Goal: Task Accomplishment & Management: Use online tool/utility

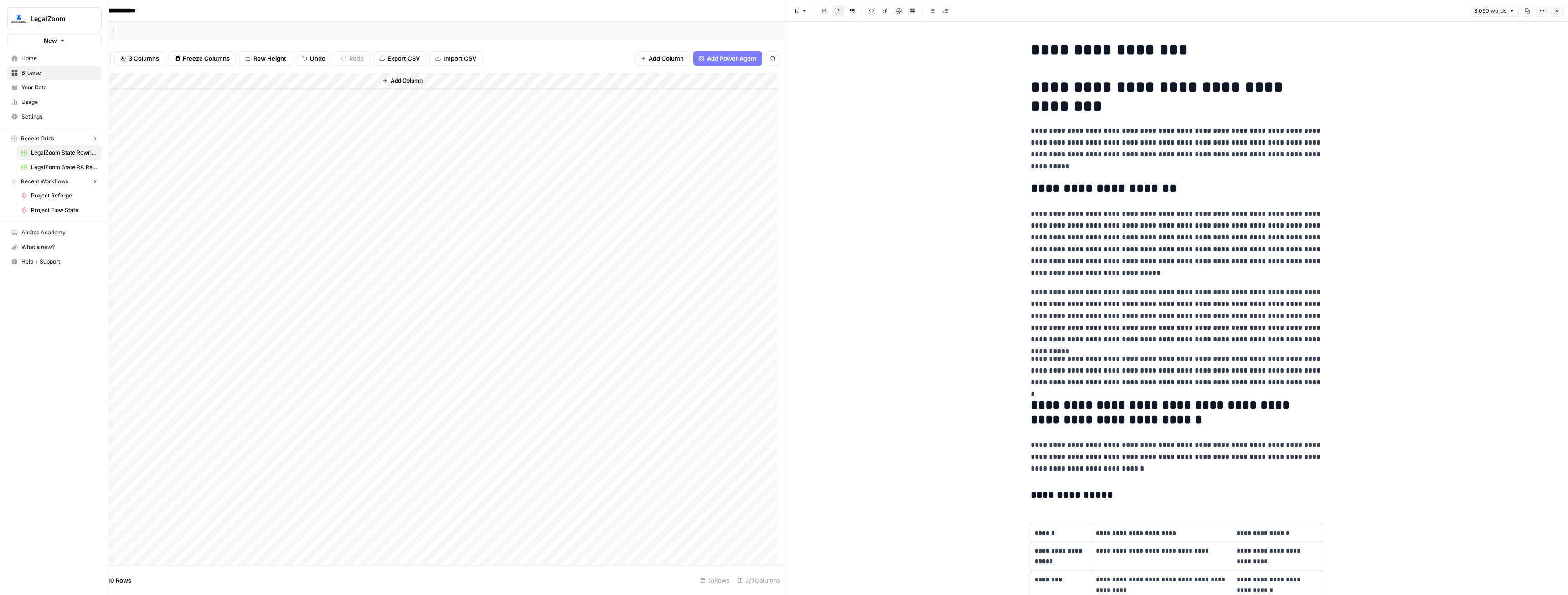
scroll to position [730, 0]
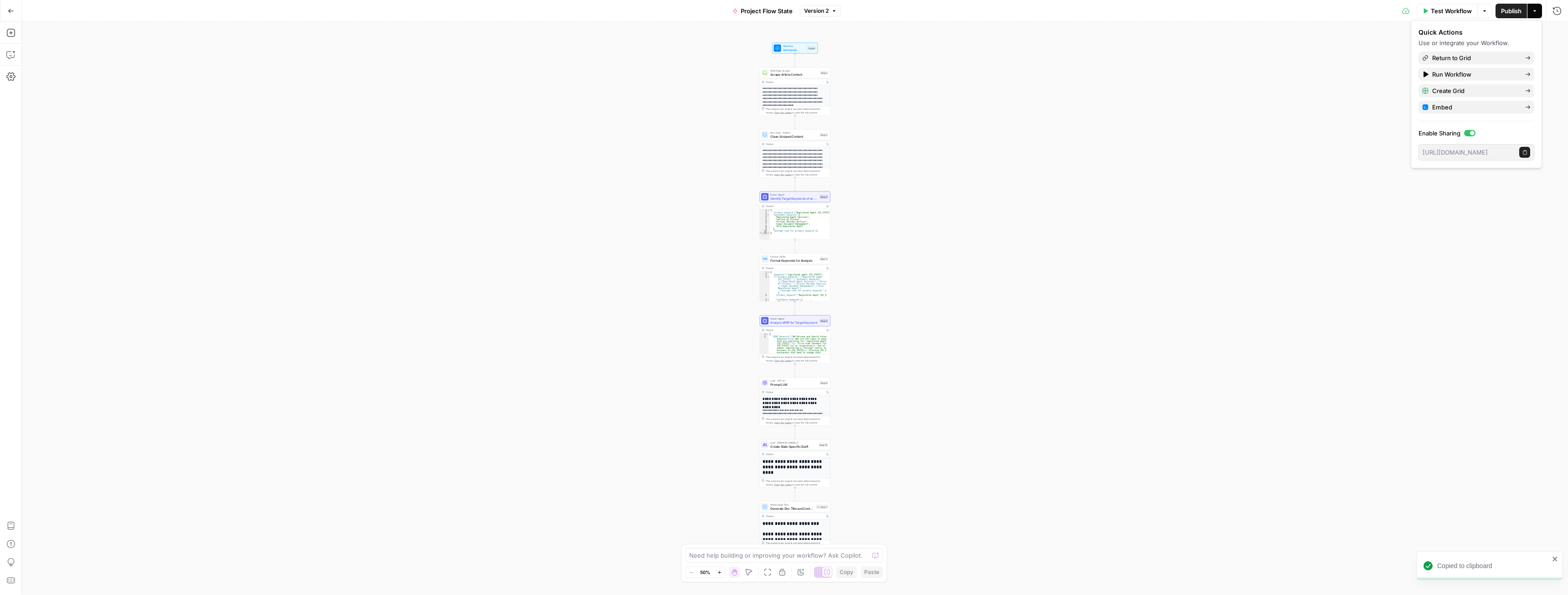
click at [9, 6] on button "Go Back" at bounding box center [10, 10] width 16 height 16
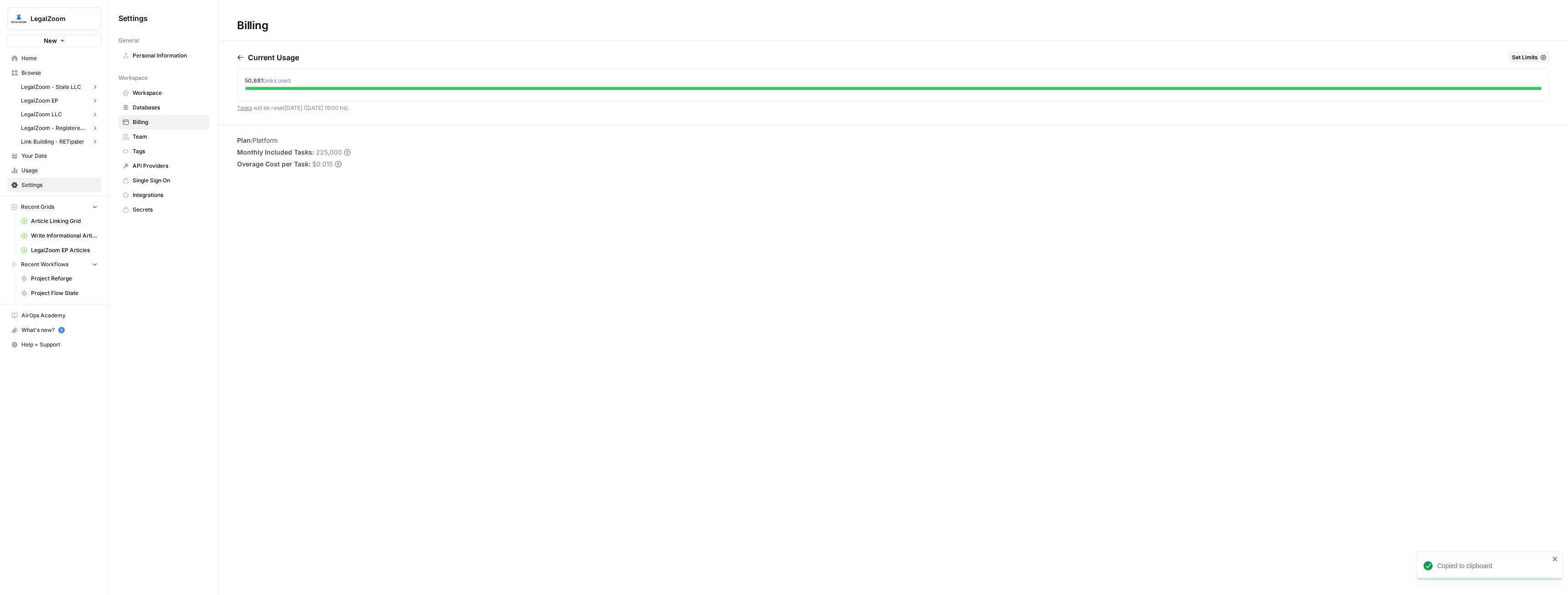
click at [54, 44] on span "New" at bounding box center [51, 40] width 13 height 9
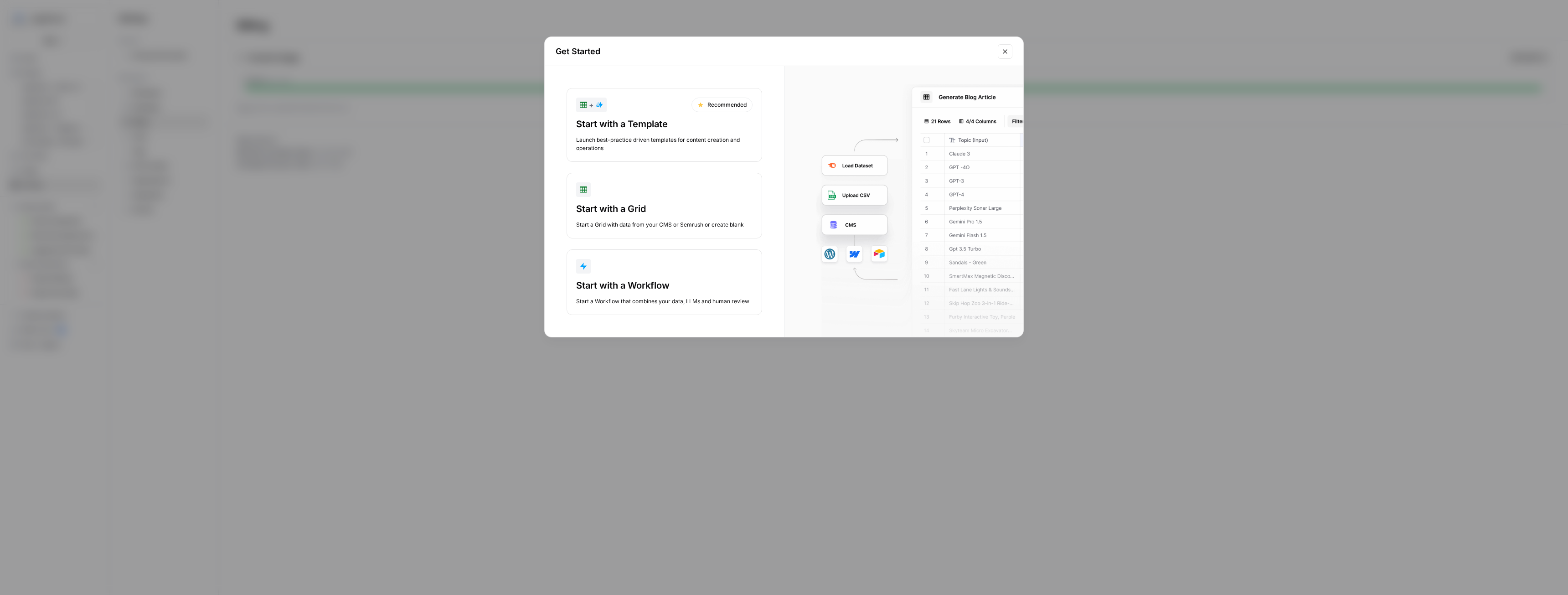
click at [660, 219] on div "Start with a Grid Start a Grid with data from your CMS or Semrush or create bla…" at bounding box center [665, 215] width 177 height 26
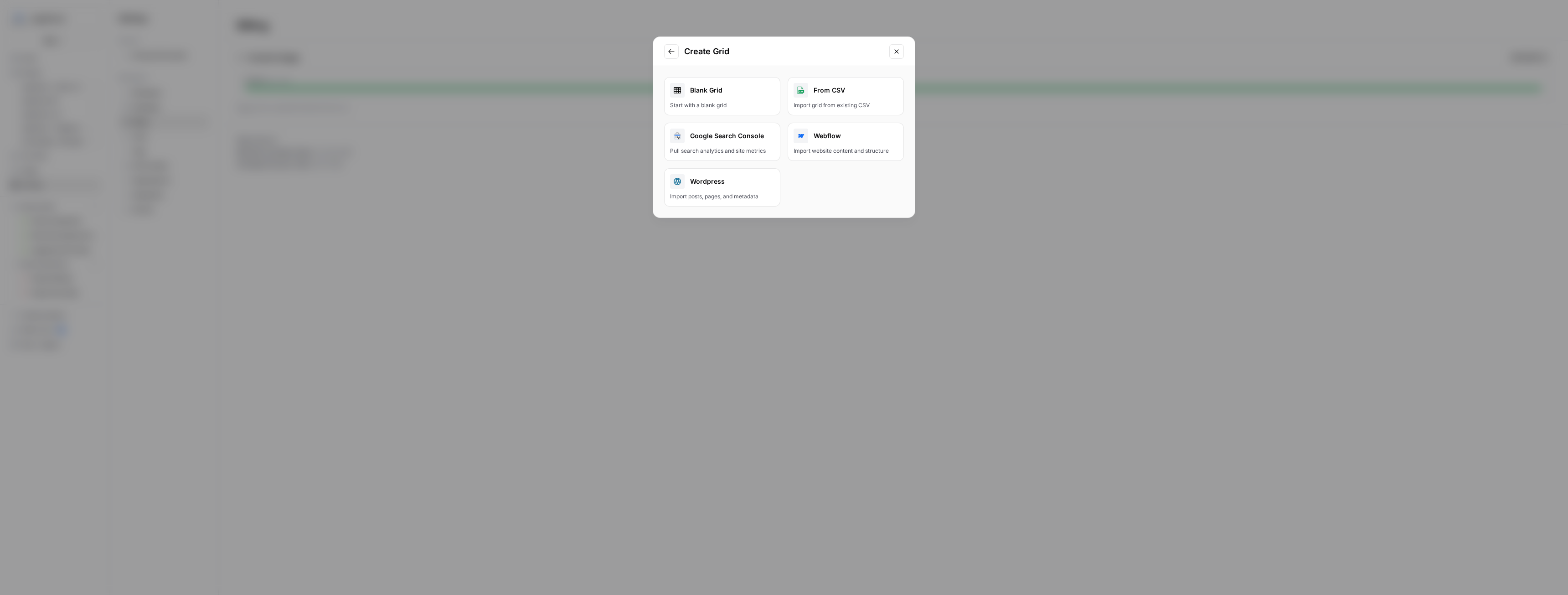
click at [733, 93] on div "Blank Grid" at bounding box center [722, 90] width 104 height 15
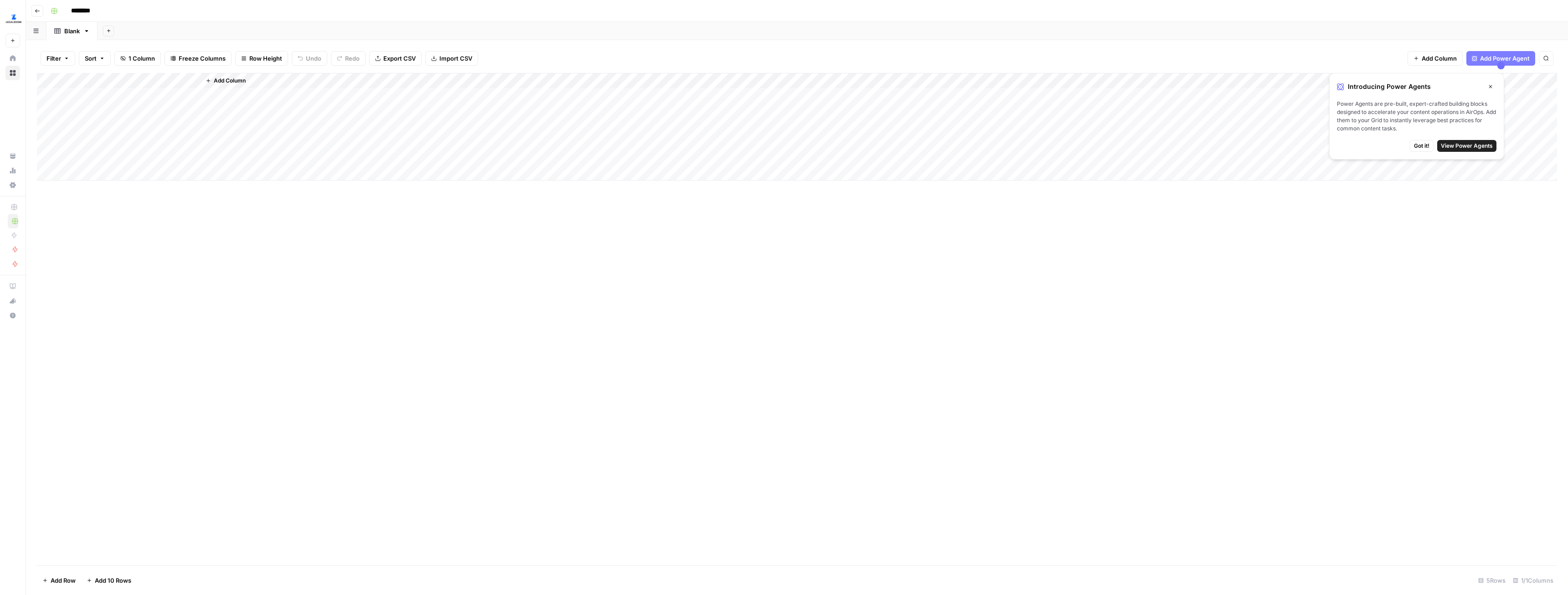
click at [108, 95] on div "Add Column" at bounding box center [797, 127] width 1520 height 108
click at [157, 97] on div "Add Column" at bounding box center [797, 127] width 1520 height 108
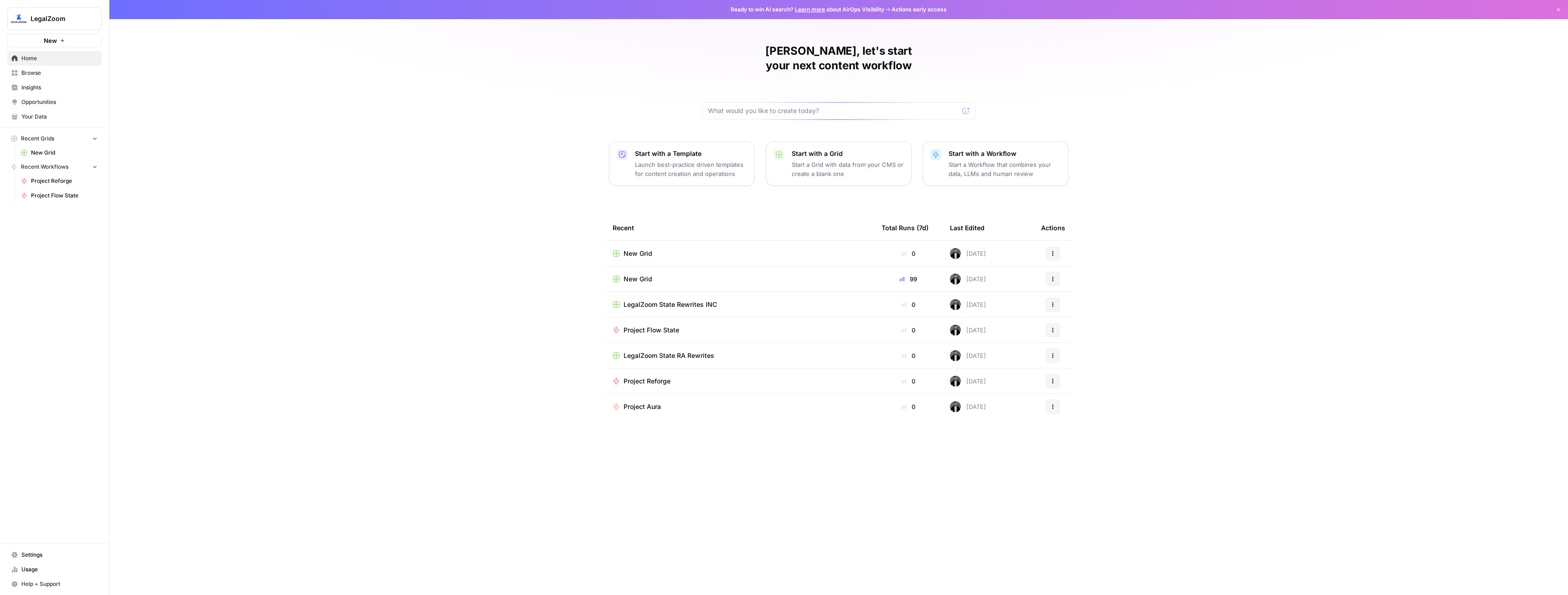
click at [653, 249] on div "New Grid" at bounding box center [740, 253] width 254 height 9
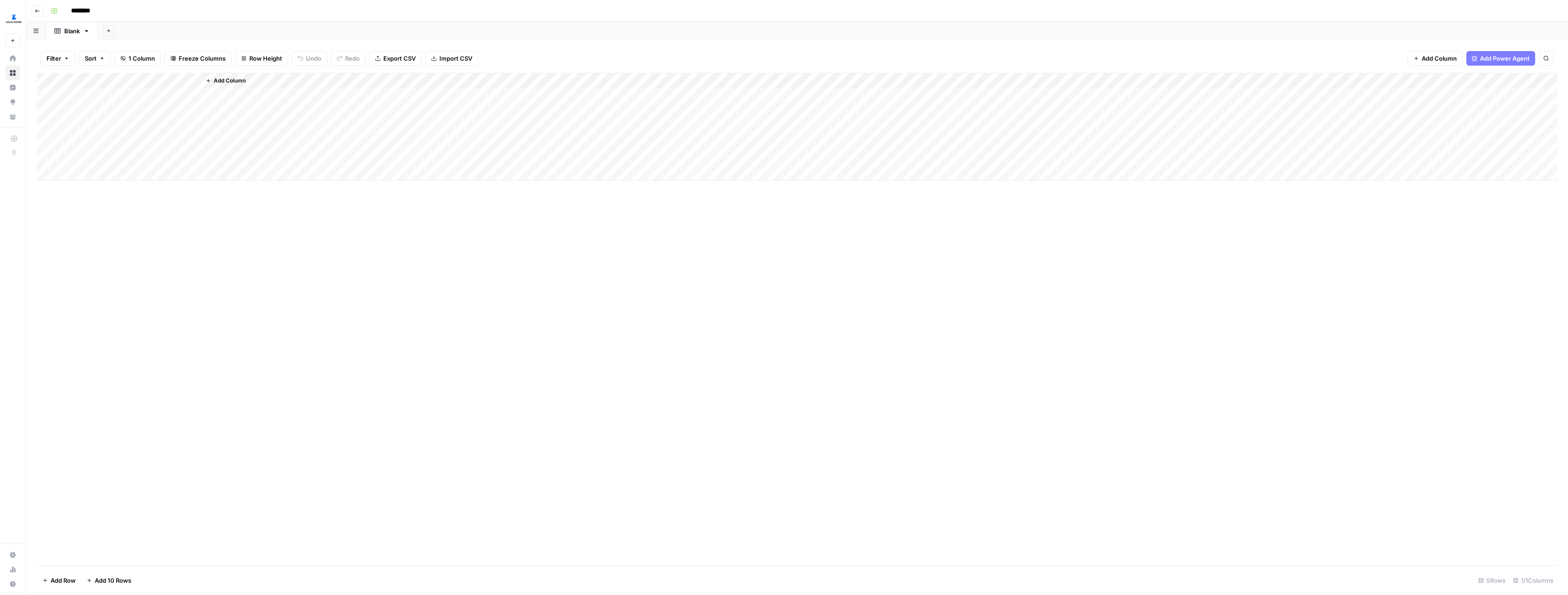
click at [113, 98] on div "Add Column" at bounding box center [797, 127] width 1520 height 108
type textarea "**********"
click at [96, 158] on div "Add Column" at bounding box center [797, 127] width 1520 height 108
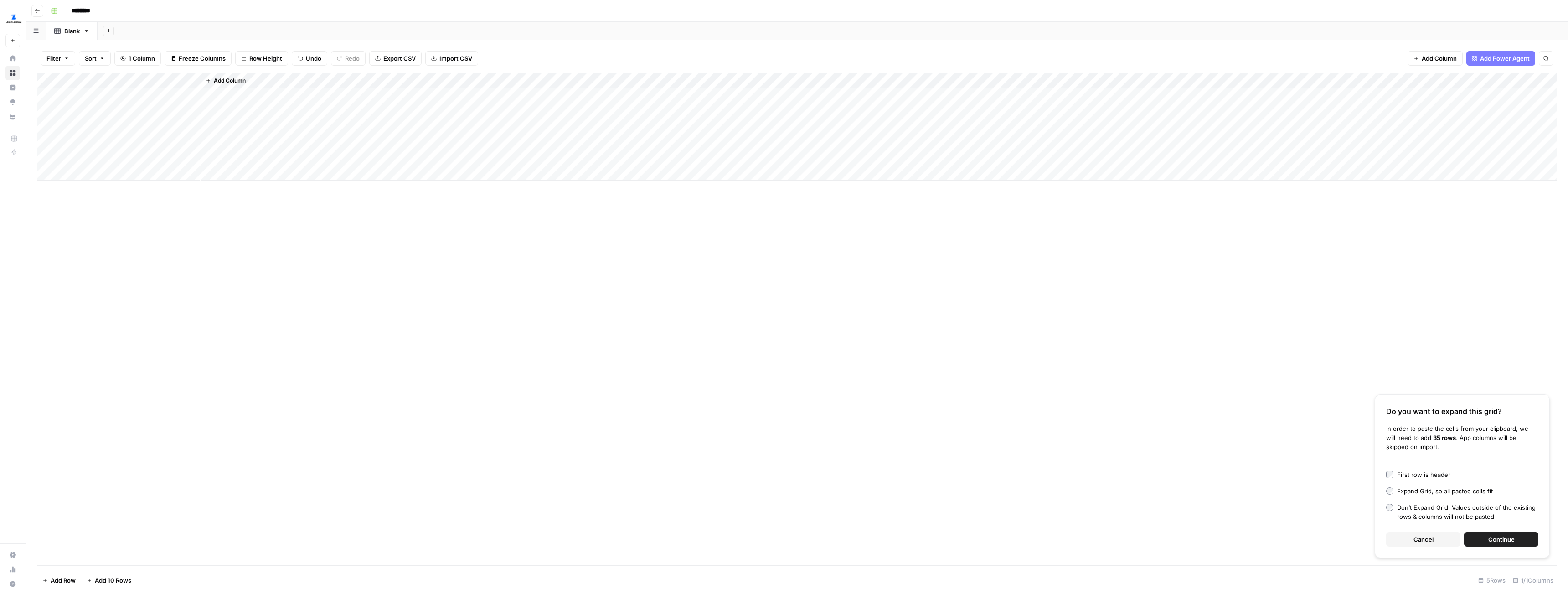
click at [1487, 541] on button "Continue" at bounding box center [1501, 540] width 74 height 15
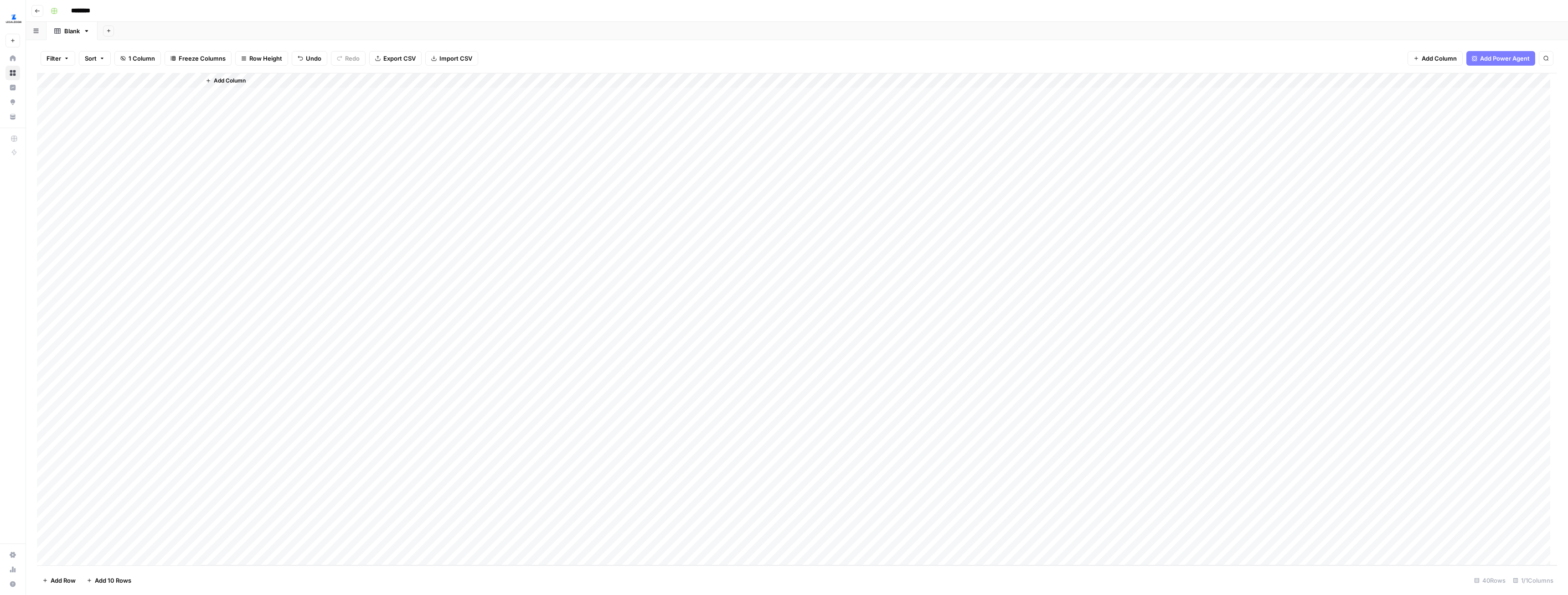
click at [158, 92] on div "Add Column" at bounding box center [797, 319] width 1520 height 493
drag, startPoint x: 159, startPoint y: 92, endPoint x: 69, endPoint y: 94, distance: 90.0
click at [69, 94] on textarea "**********" at bounding box center [141, 96] width 146 height 13
click at [46, 91] on div "Add Column" at bounding box center [797, 319] width 1520 height 493
click at [48, 93] on div "Add Column" at bounding box center [797, 319] width 1520 height 493
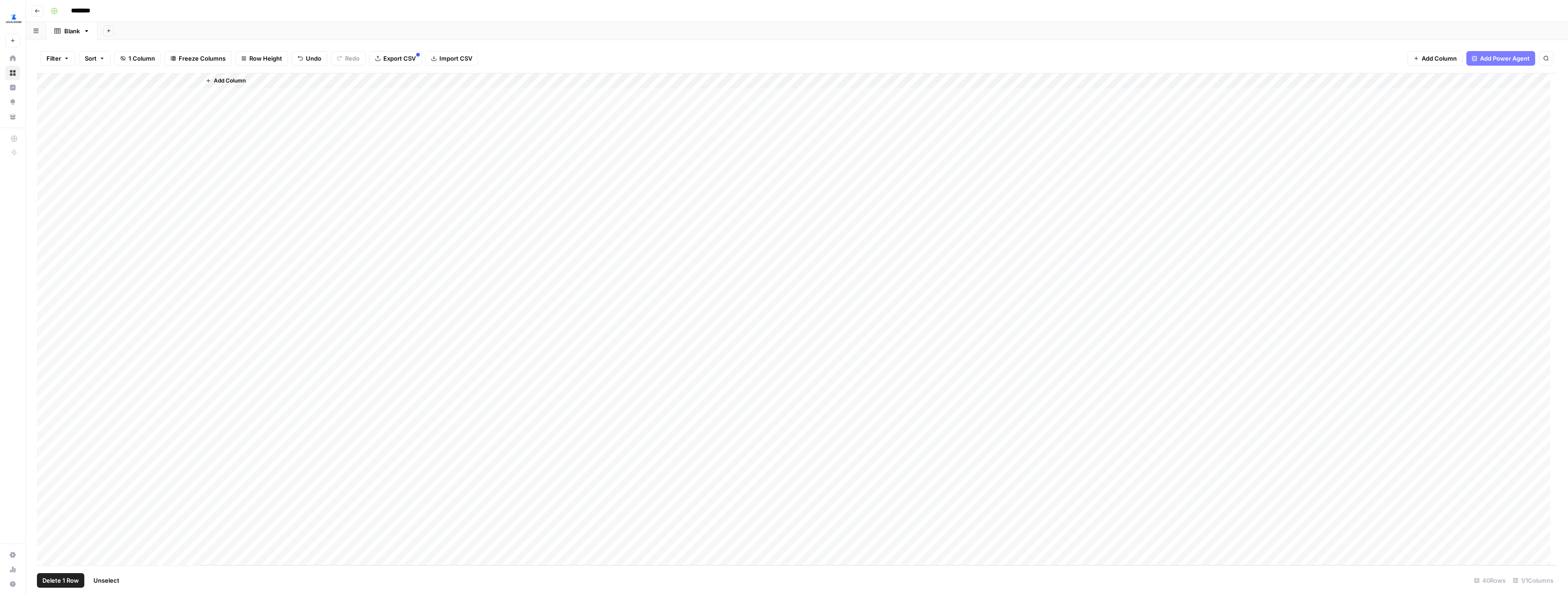
click at [72, 593] on footer "Delete 1 Row Unselect 40 Rows 1/1 Columns" at bounding box center [797, 580] width 1520 height 30
click at [66, 582] on span "Delete 1 Row" at bounding box center [61, 580] width 37 height 9
click at [755, 111] on button "Delete" at bounding box center [751, 105] width 30 height 16
click at [142, 78] on div "Add Column" at bounding box center [797, 319] width 1520 height 493
click at [133, 100] on input "Title" at bounding box center [124, 102] width 93 height 9
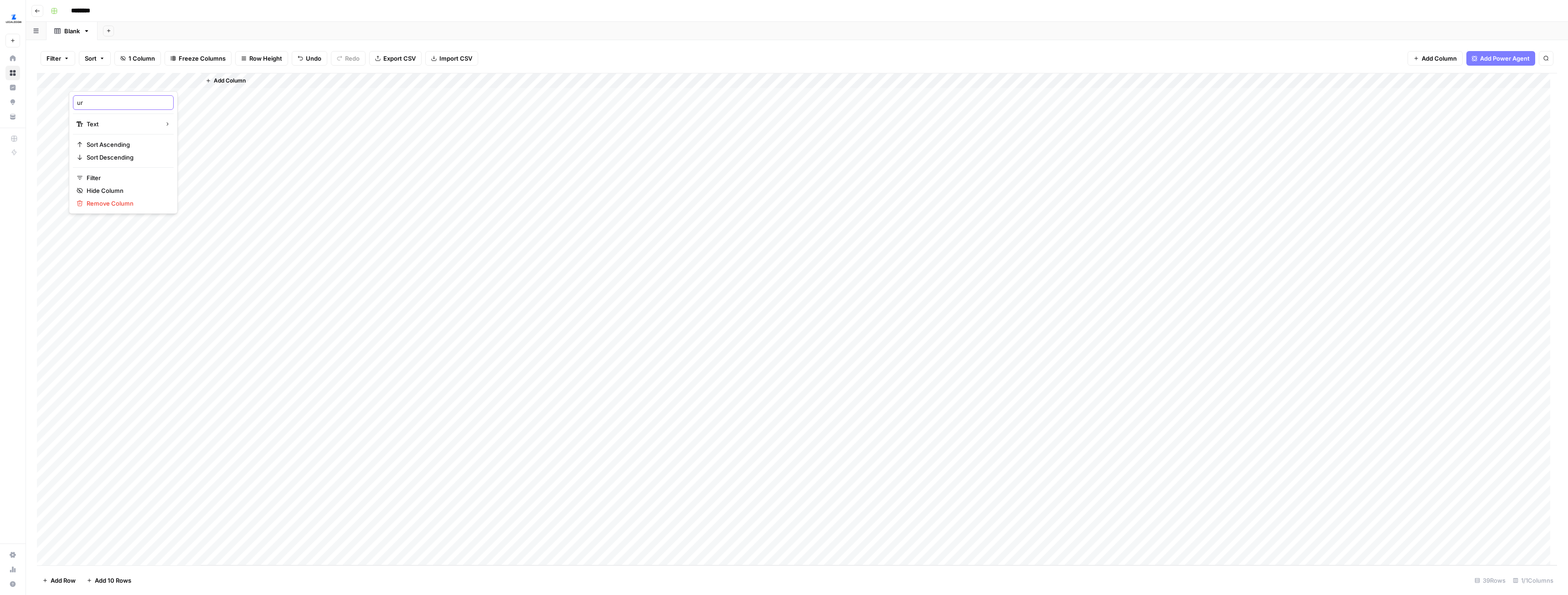
type input "url"
click at [407, 240] on div "Add Column" at bounding box center [878, 319] width 1357 height 493
click at [133, 75] on div "Add Column" at bounding box center [797, 319] width 1520 height 493
click at [121, 107] on input "Title" at bounding box center [124, 102] width 93 height 9
type input "url"
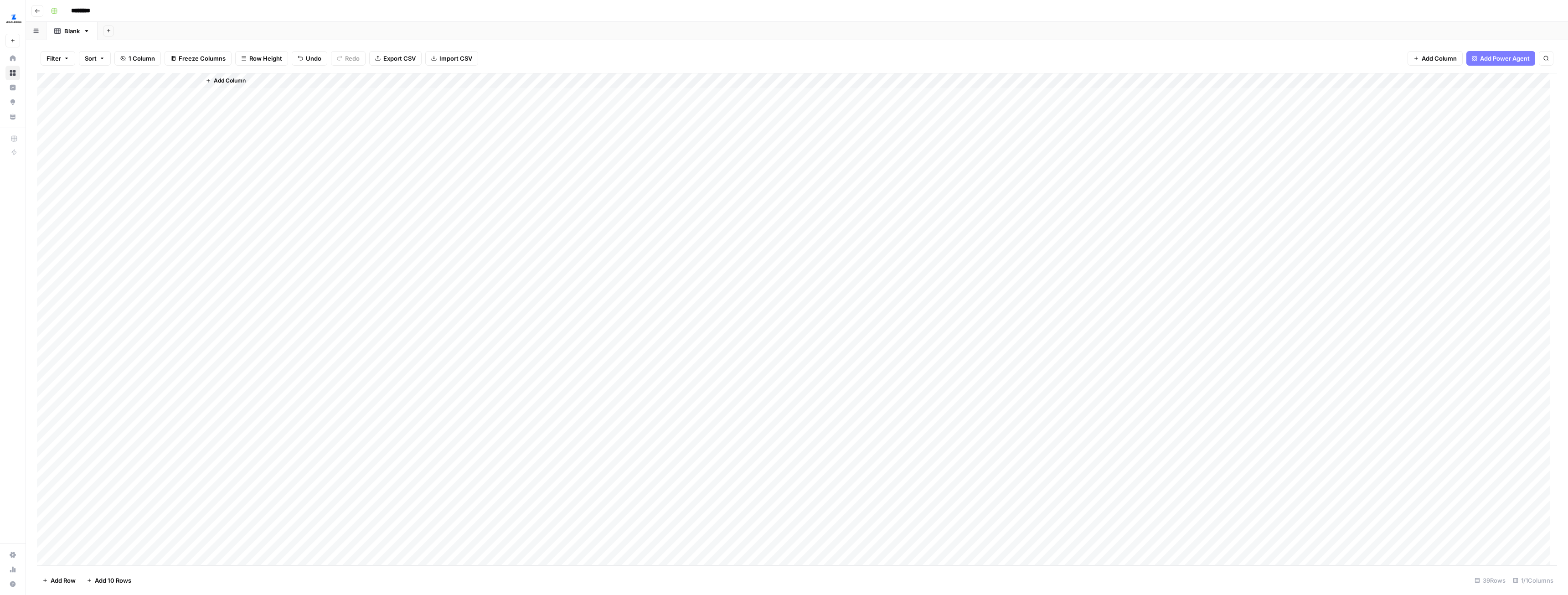
click at [224, 82] on span "Add Column" at bounding box center [229, 80] width 32 height 8
click at [1494, 27] on button "Workflow" at bounding box center [1496, 26] width 36 height 13
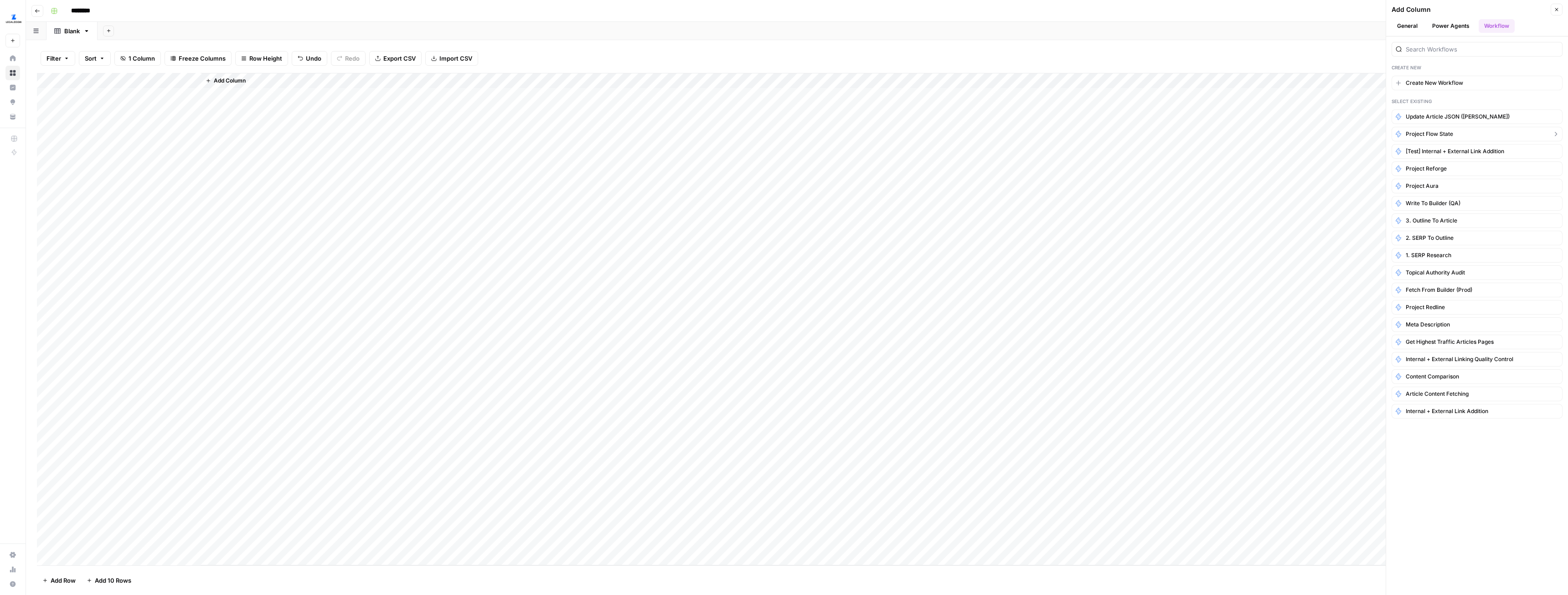
click at [1451, 132] on span "Project Flow State" at bounding box center [1429, 133] width 47 height 8
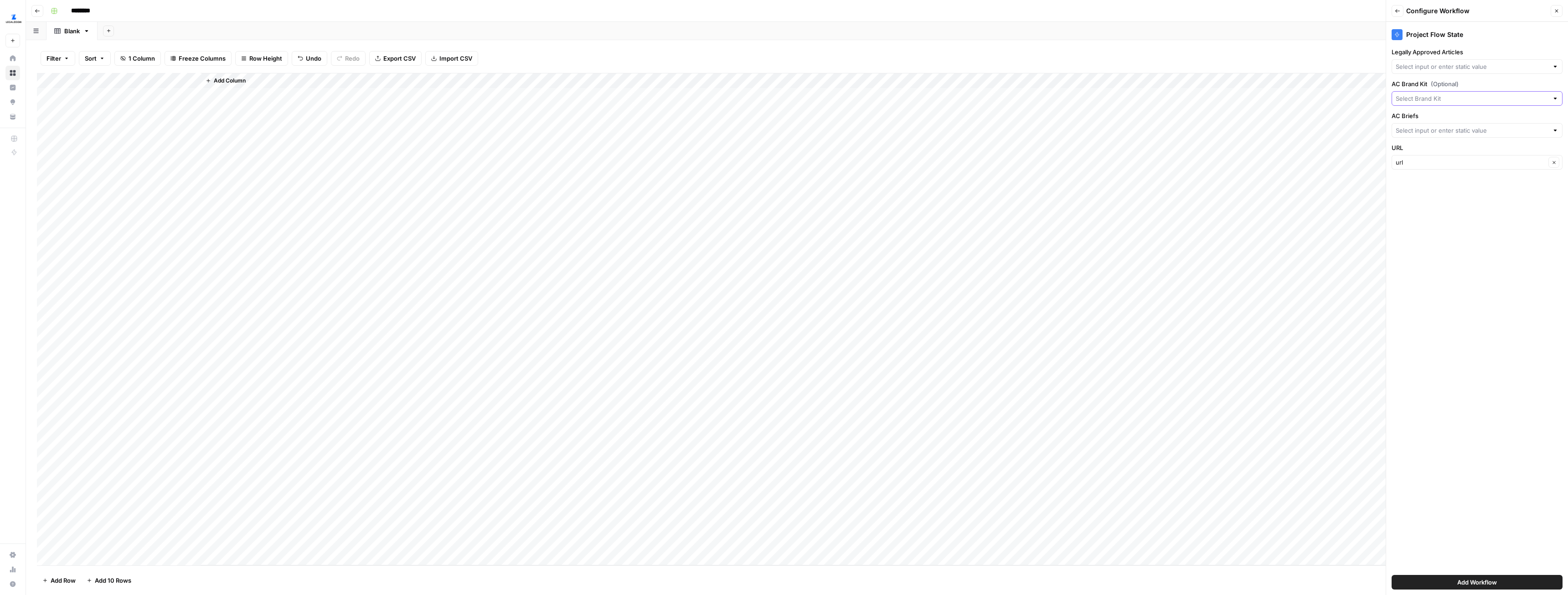
click at [1446, 97] on input "AC Brand Kit (Optional)" at bounding box center [1472, 98] width 153 height 9
click at [1443, 132] on span "LegalZoom EP" at bounding box center [1475, 132] width 152 height 9
type input "LegalZoom EP"
click at [1451, 132] on input "AC Briefs" at bounding box center [1472, 130] width 153 height 9
click at [1429, 202] on span "AC Briefing" at bounding box center [1475, 203] width 152 height 9
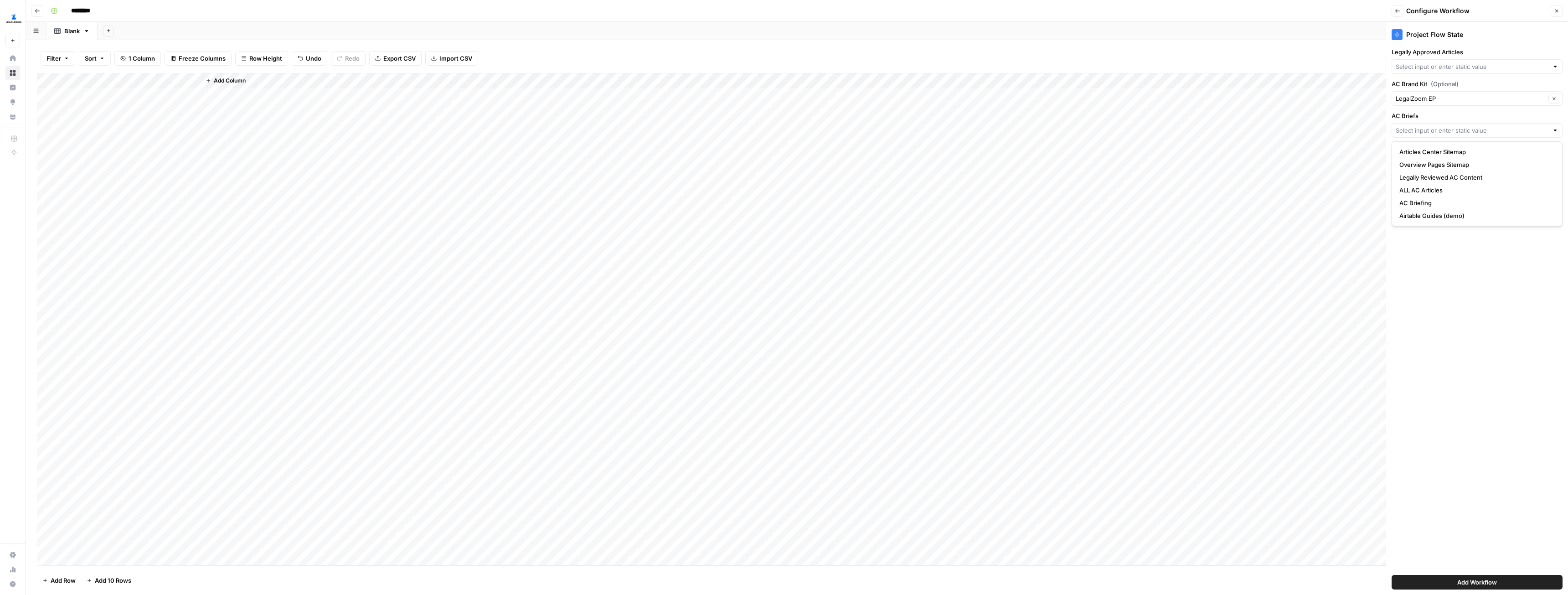
type input "AC Briefing"
click at [1445, 159] on input "URL" at bounding box center [1471, 162] width 150 height 9
type input "url"
click at [1444, 65] on input "Legally Approved Articles" at bounding box center [1472, 66] width 153 height 9
click at [1442, 111] on span "Legally Reviewed AC Content" at bounding box center [1475, 113] width 152 height 9
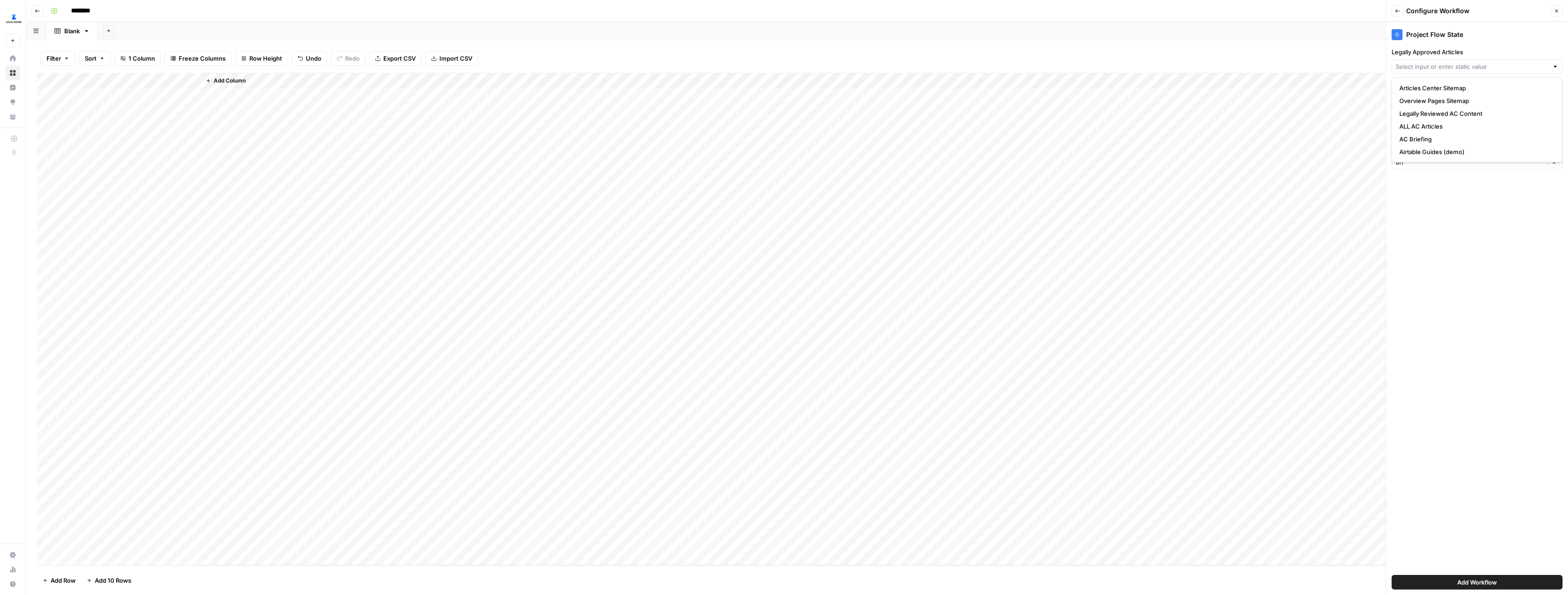
type input "Legally Reviewed AC Content"
click at [1486, 574] on div "Add Workflow" at bounding box center [1477, 582] width 171 height 26
click at [1491, 584] on span "Add Workflow" at bounding box center [1477, 582] width 40 height 9
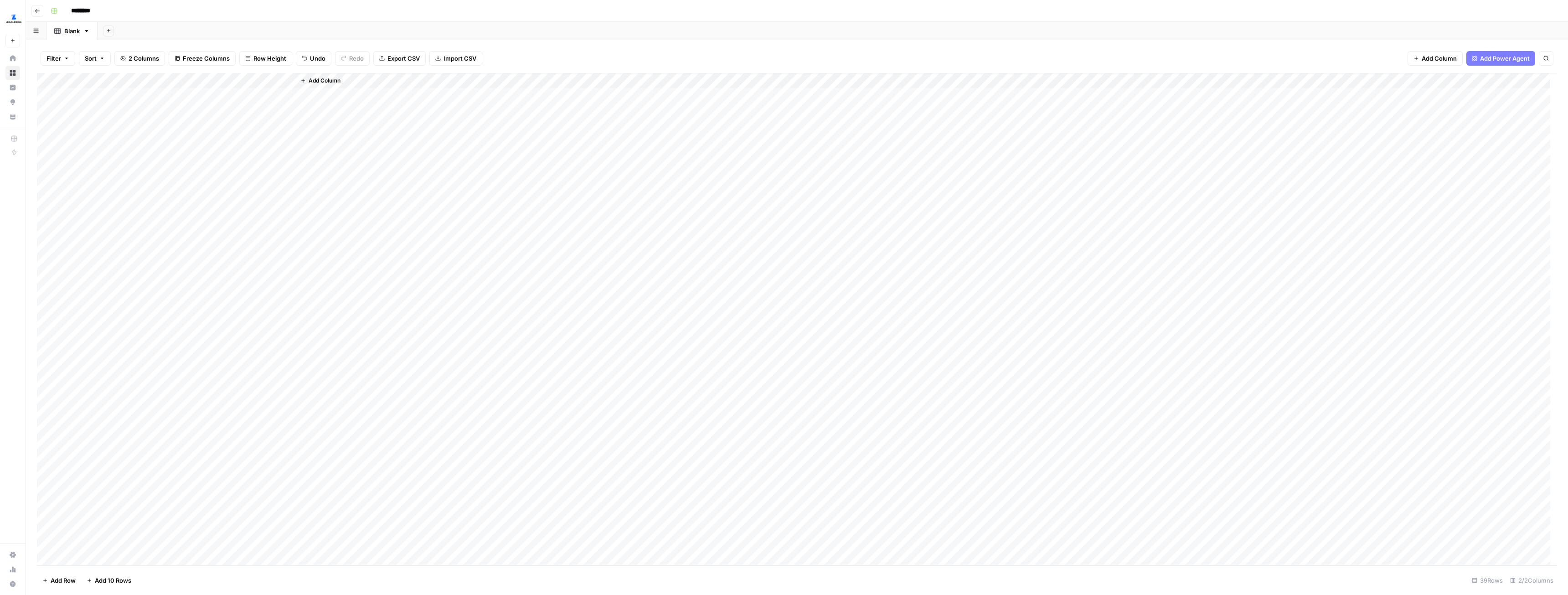
click at [142, 94] on div "Add Column" at bounding box center [797, 319] width 1520 height 493
click at [108, 10] on input "********" at bounding box center [93, 11] width 51 height 15
type input "*"
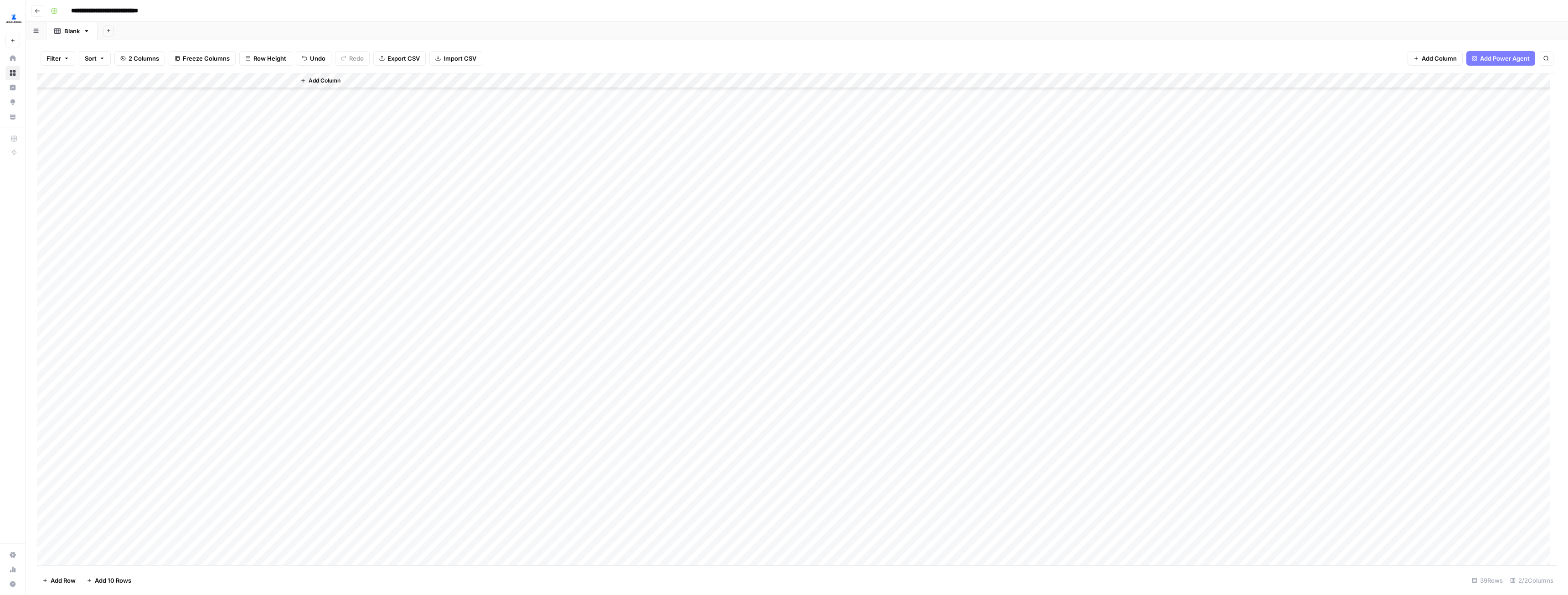
click at [566, 52] on div "Filter Sort 2 Columns Freeze Columns Row Height Undo Redo Export CSV Import CSV…" at bounding box center [797, 58] width 1520 height 29
click at [245, 96] on div "Add Column" at bounding box center [797, 319] width 1520 height 493
click at [243, 108] on div "Add Column" at bounding box center [797, 319] width 1520 height 493
click at [247, 124] on div "Add Column" at bounding box center [797, 319] width 1520 height 493
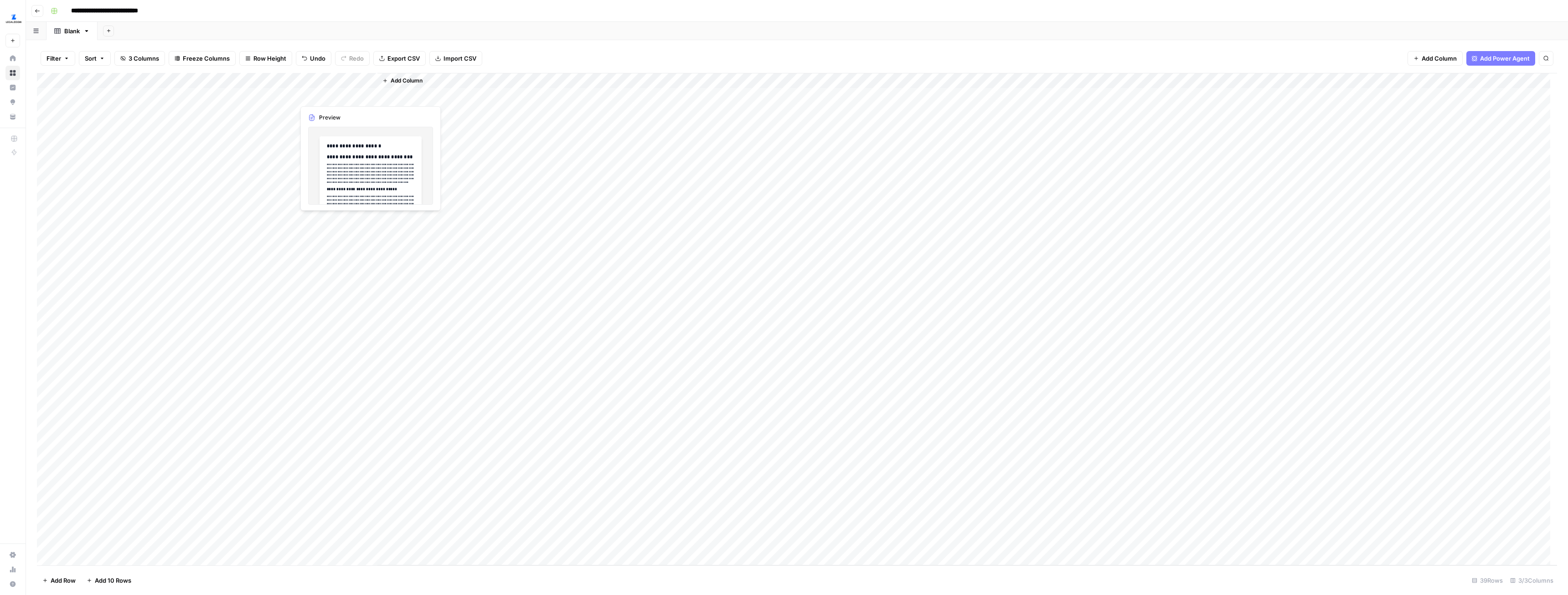
click at [344, 96] on div "Add Column" at bounding box center [797, 319] width 1520 height 493
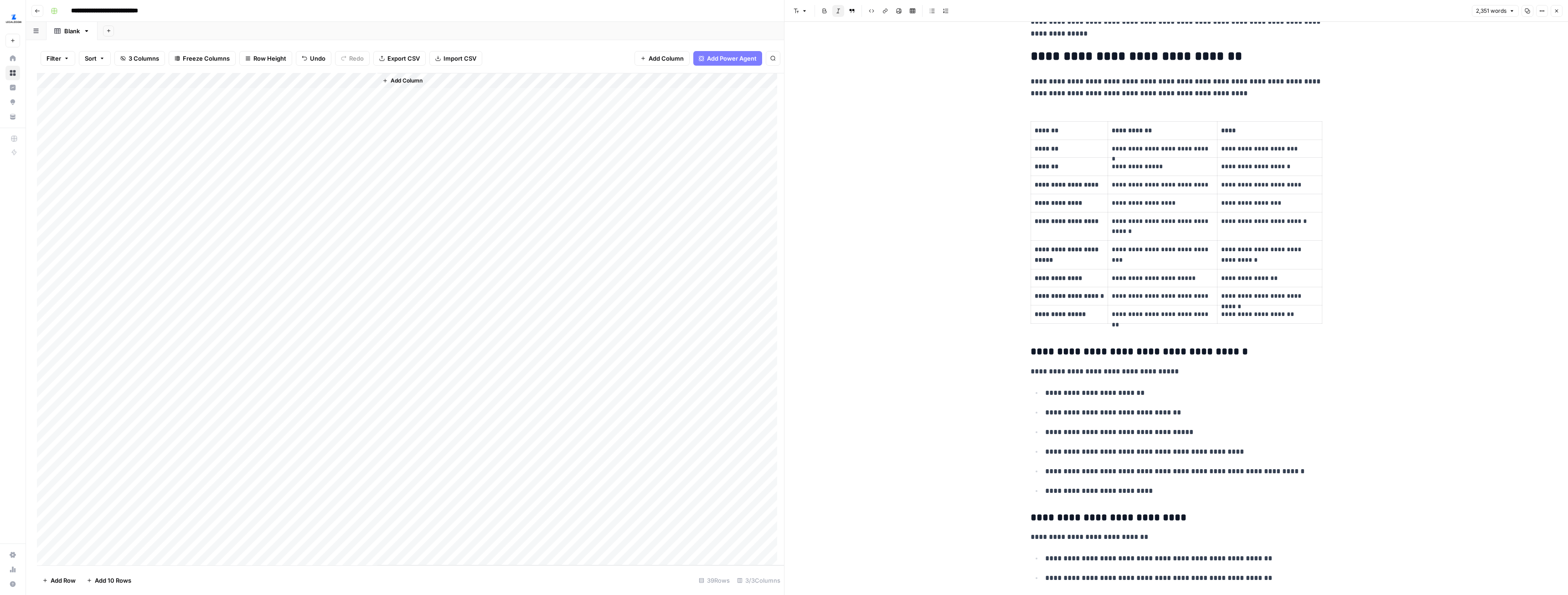
scroll to position [3512, 0]
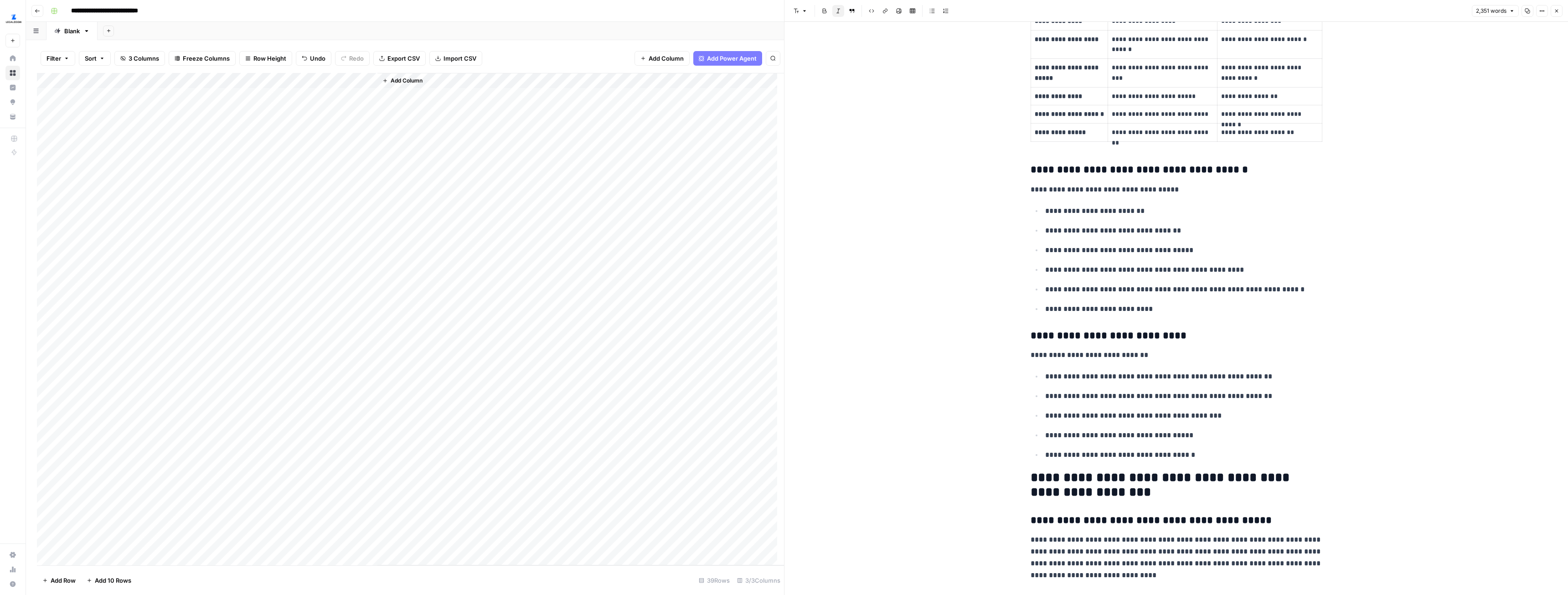
click at [259, 79] on div "Add Column" at bounding box center [410, 319] width 747 height 493
click at [338, 164] on button "Remaining Rows" at bounding box center [329, 158] width 68 height 13
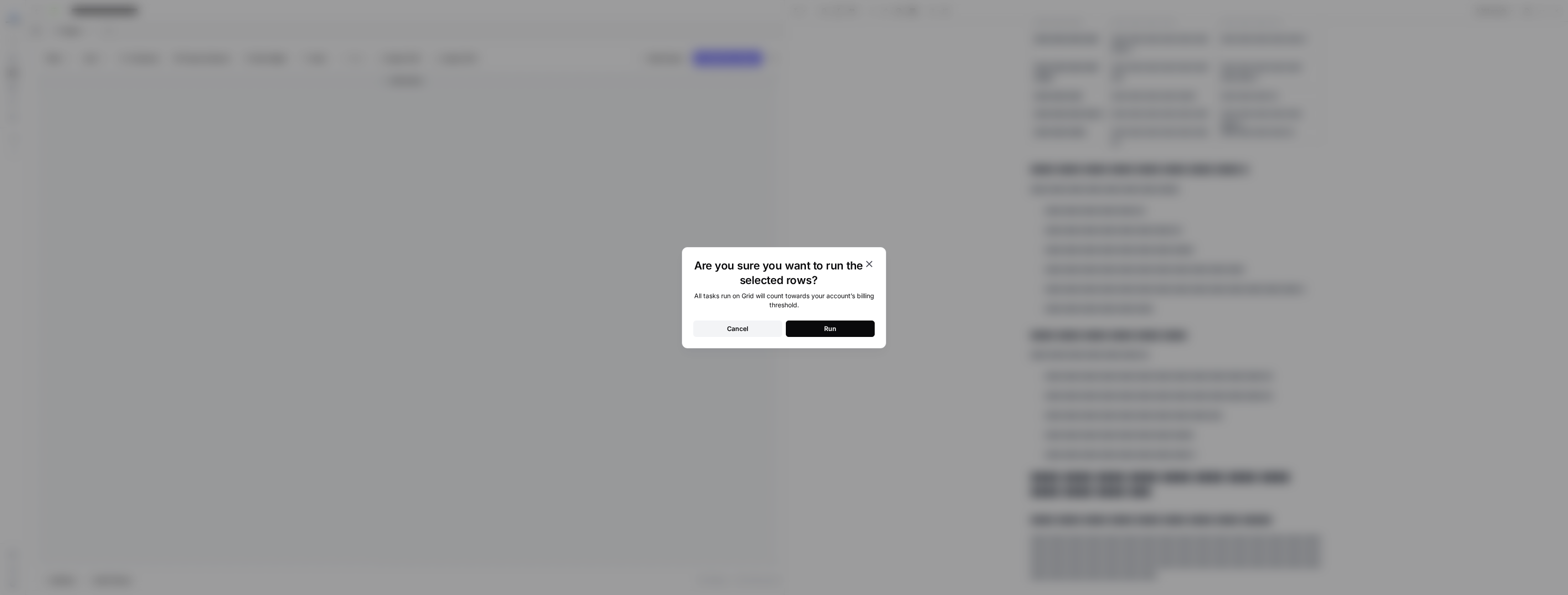
drag, startPoint x: 799, startPoint y: 329, endPoint x: 771, endPoint y: 313, distance: 32.2
click at [799, 328] on button "Run" at bounding box center [830, 328] width 89 height 16
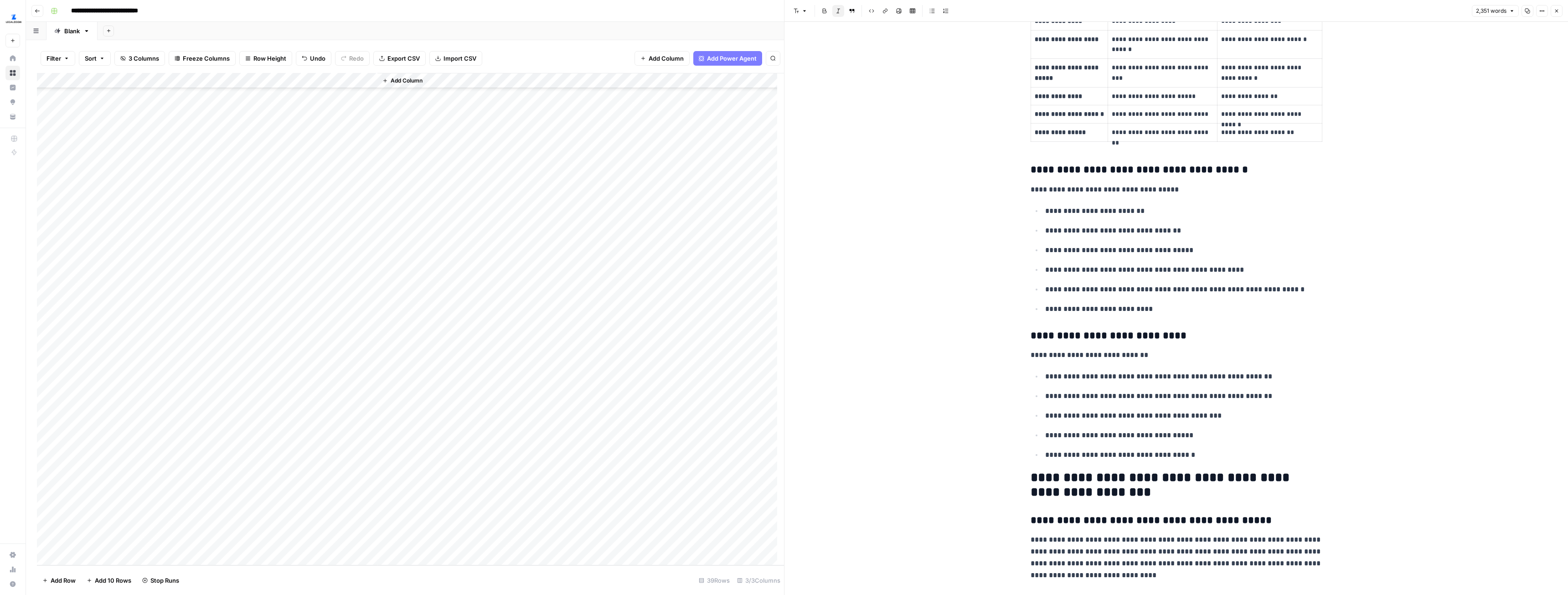
scroll to position [0, 0]
click at [1553, 7] on button "Close" at bounding box center [1556, 10] width 12 height 12
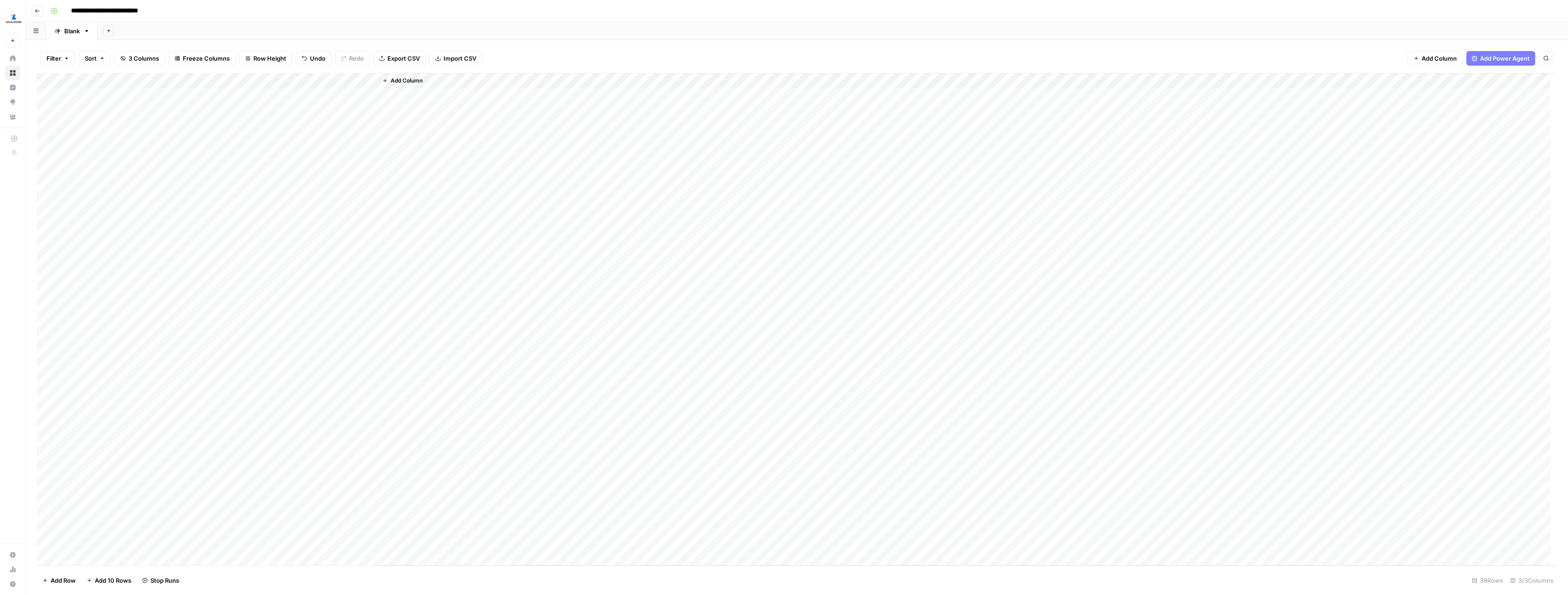
click at [128, 14] on input "**********" at bounding box center [114, 11] width 96 height 15
click at [152, 8] on input "**********" at bounding box center [114, 11] width 96 height 15
type input "**********"
click at [616, 106] on div "Add Column" at bounding box center [967, 319] width 1180 height 493
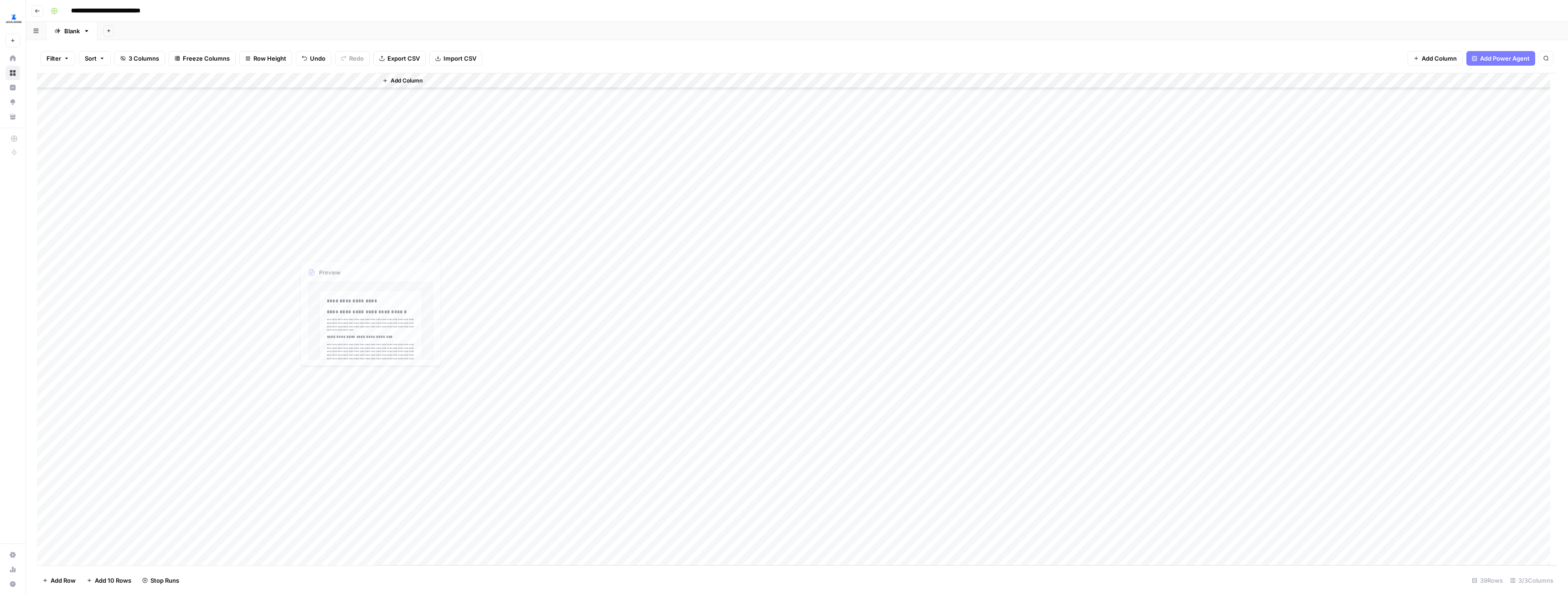
scroll to position [143, 0]
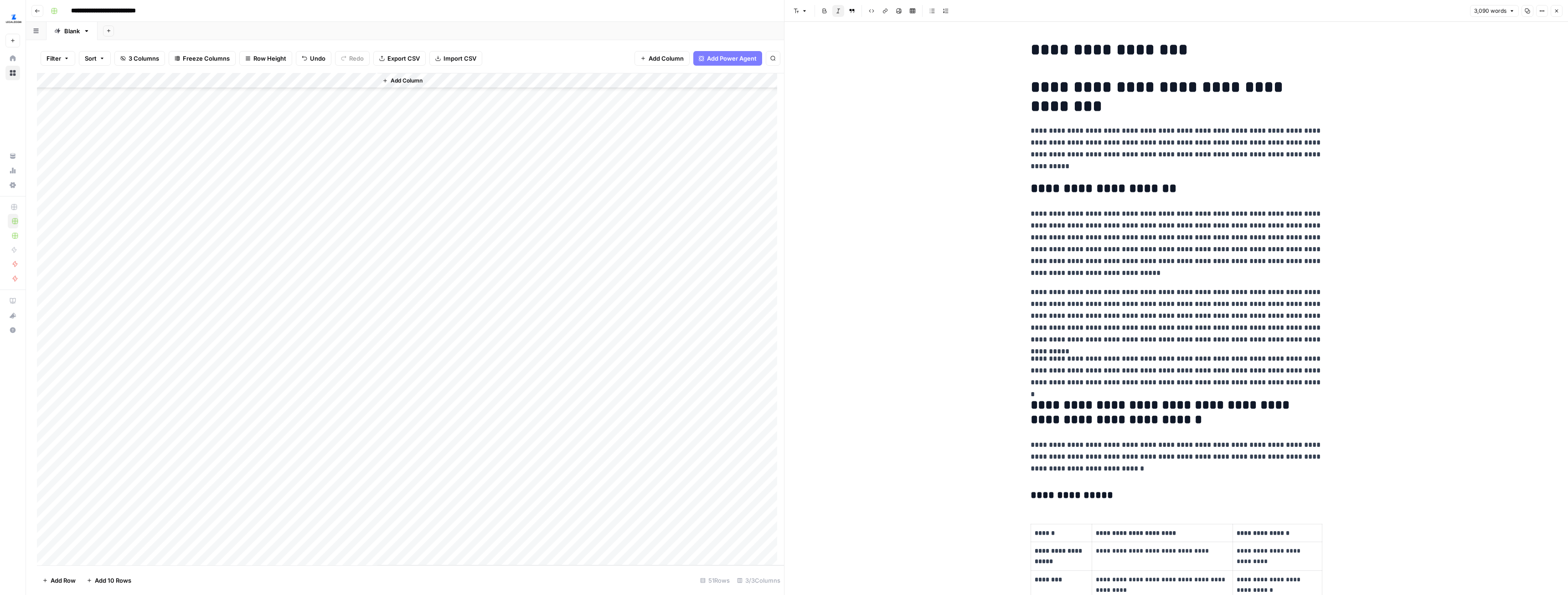
scroll to position [730, 0]
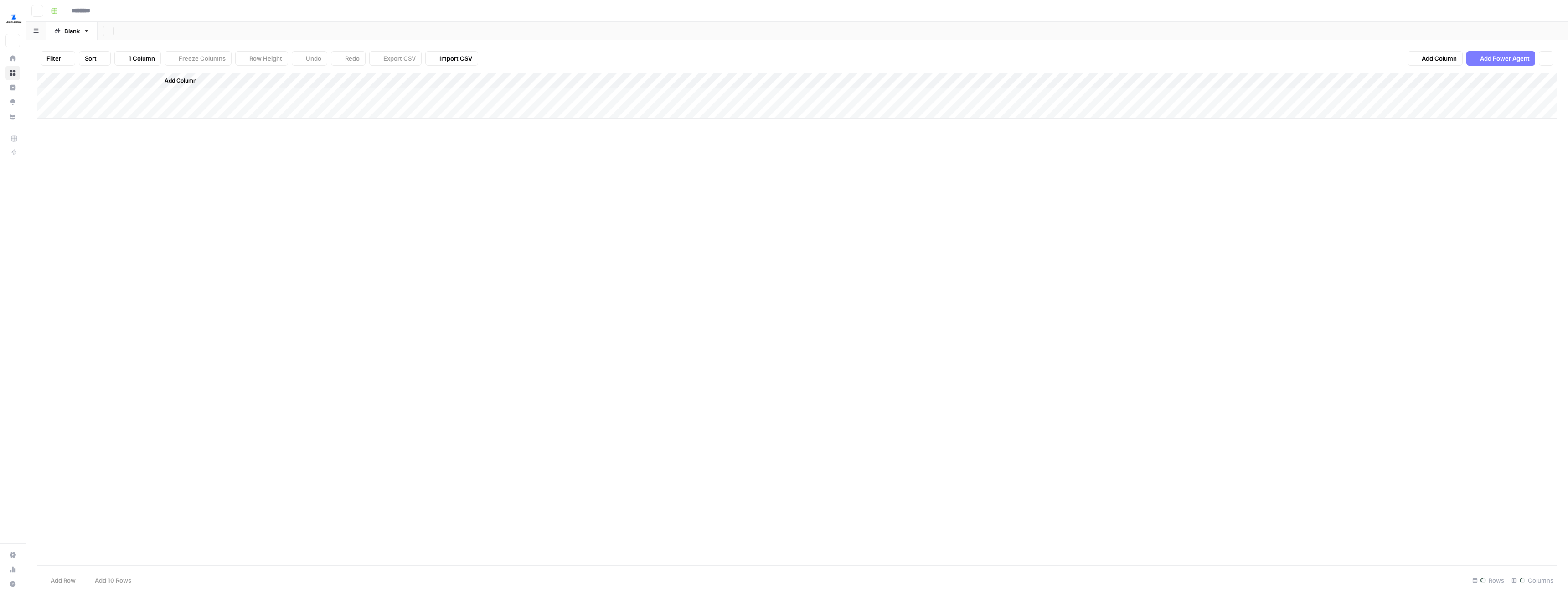
type input "**********"
